Goal: Complete application form

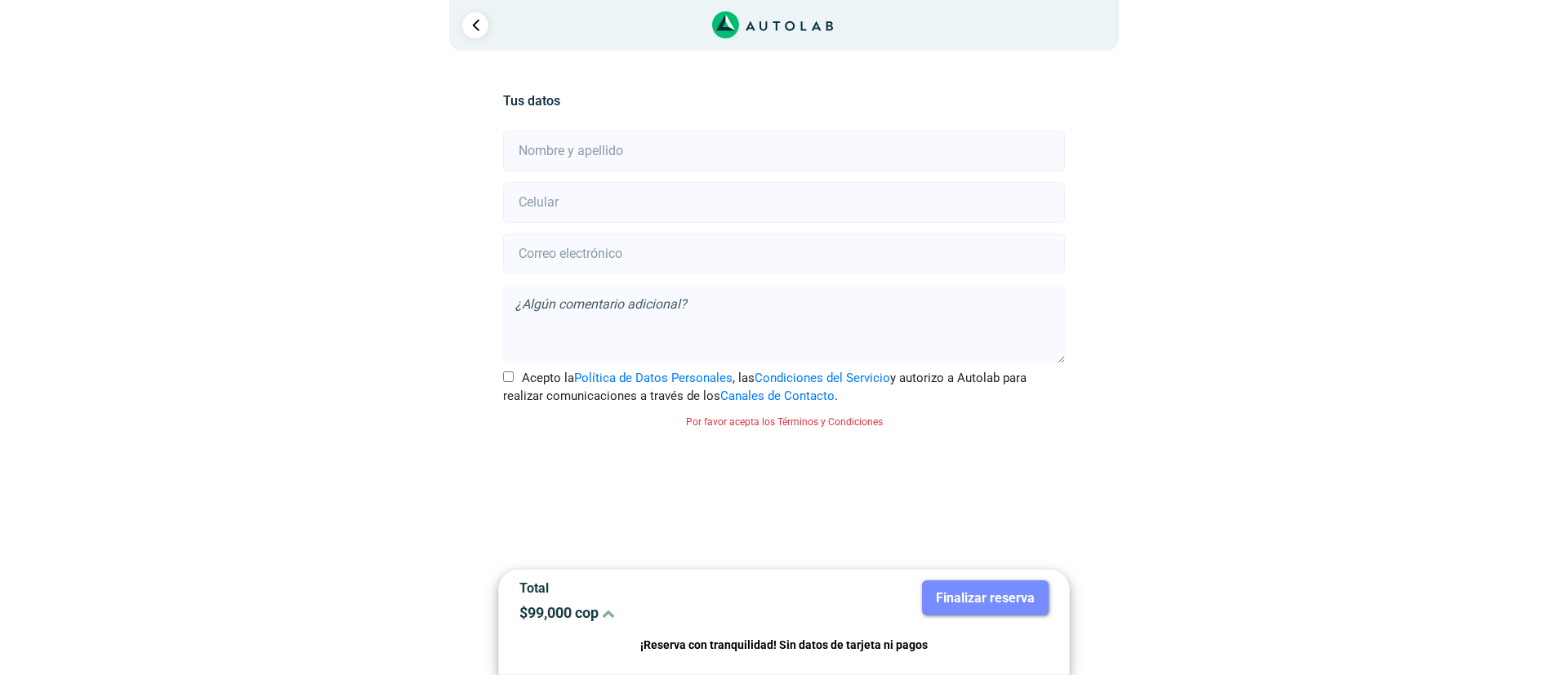
click at [633, 150] on input "text" at bounding box center [784, 150] width 561 height 40
type input "[PERSON_NAME]"
type input "3232528662"
type input "[PERSON_NAME][EMAIL_ADDRESS][DOMAIN_NAME]"
click at [692, 319] on textarea at bounding box center [784, 324] width 561 height 78
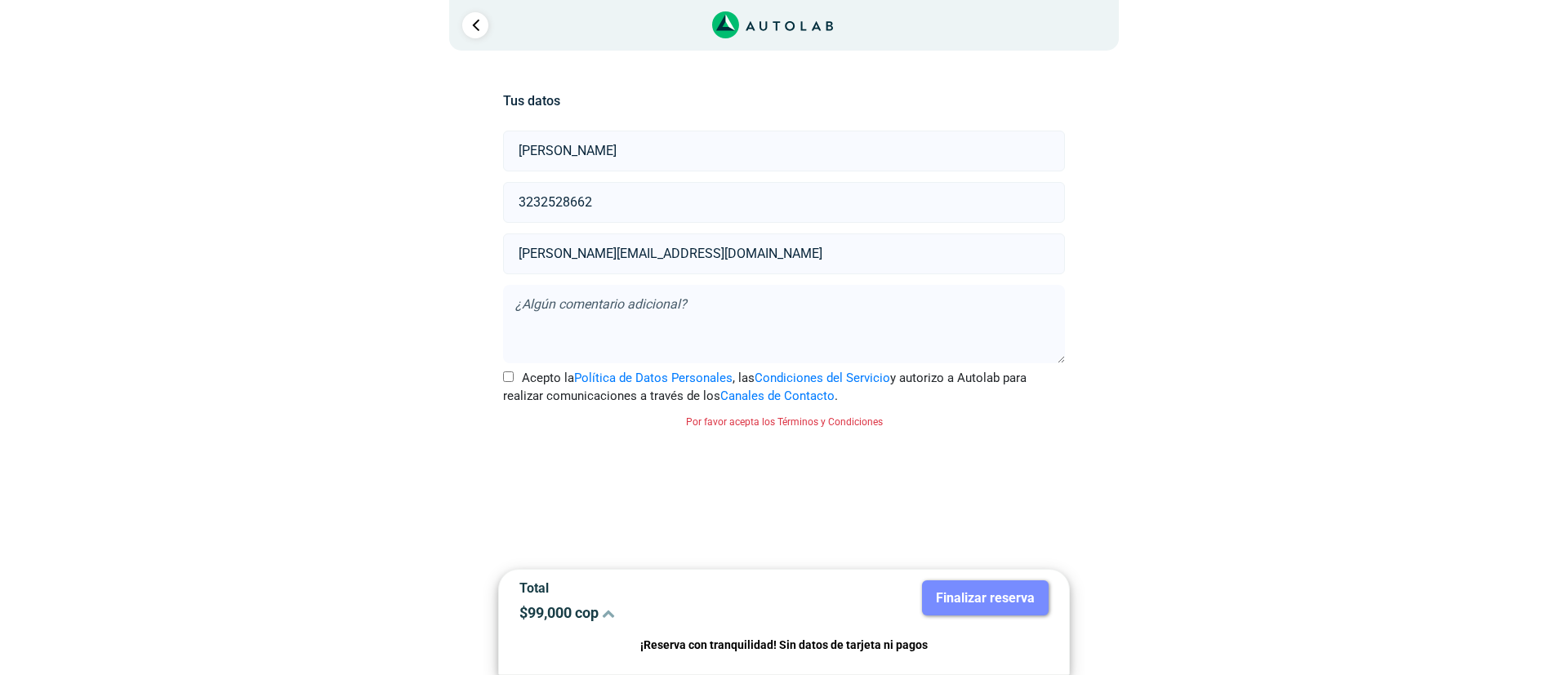
click at [504, 373] on input "Acepto la Política de Datos Personales , las Condiciones del Servicio y autoriz…" at bounding box center [508, 377] width 11 height 11
checkbox input "true"
click at [591, 297] on textarea at bounding box center [784, 324] width 561 height 78
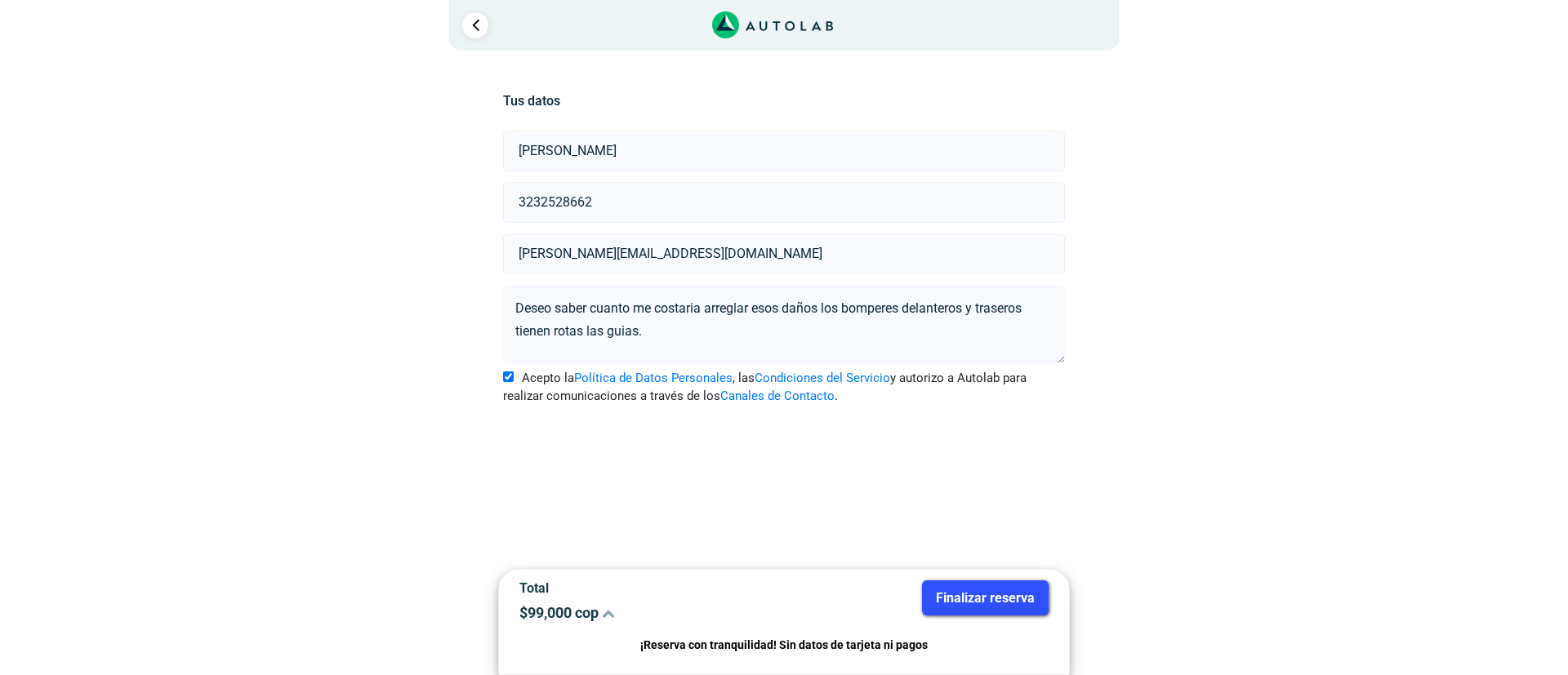
type textarea "Deseo saber cuanto me costaria arreglar esos daños los bomperes delanteros y tr…"
click at [970, 597] on button "Finalizar reserva" at bounding box center [985, 598] width 126 height 36
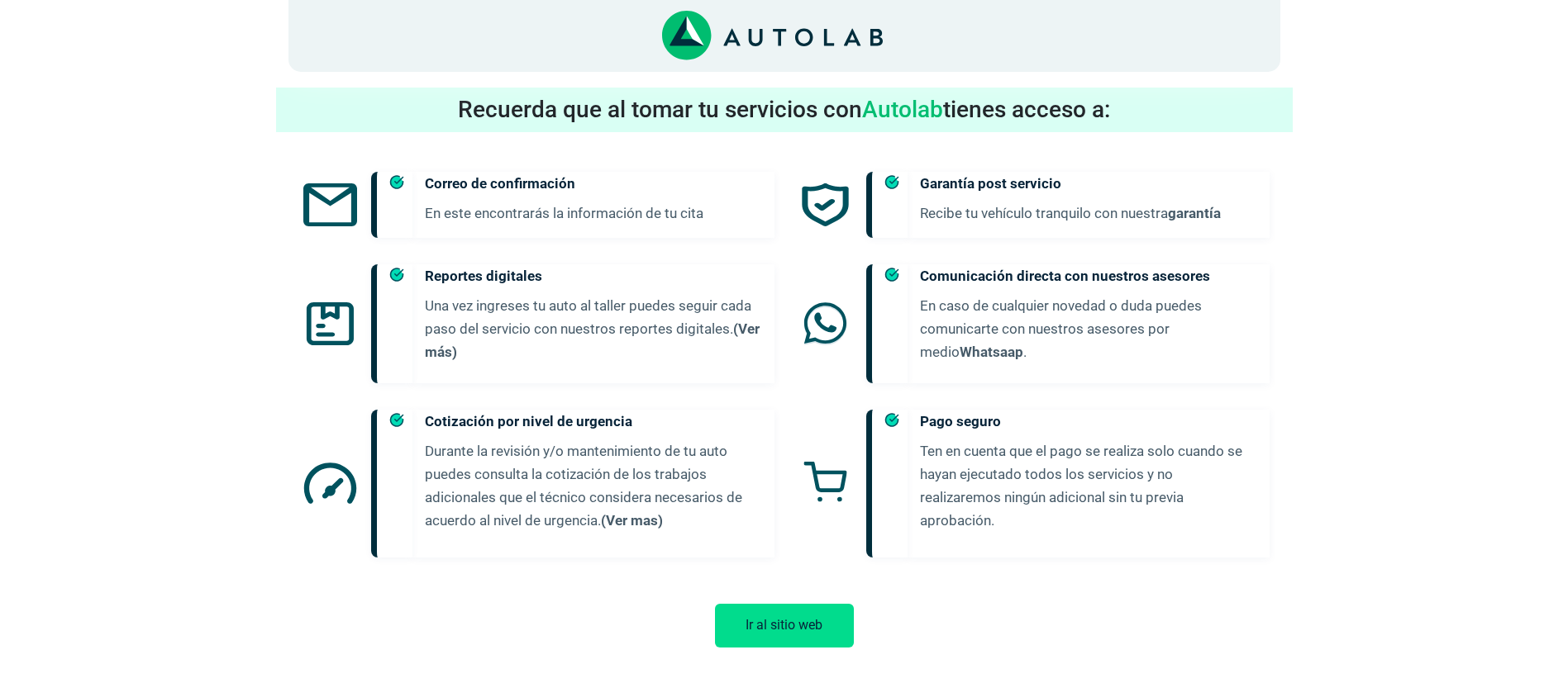
scroll to position [627, 0]
click at [802, 602] on button "Ir al sitio web" at bounding box center [784, 624] width 139 height 44
